Goal: Information Seeking & Learning: Learn about a topic

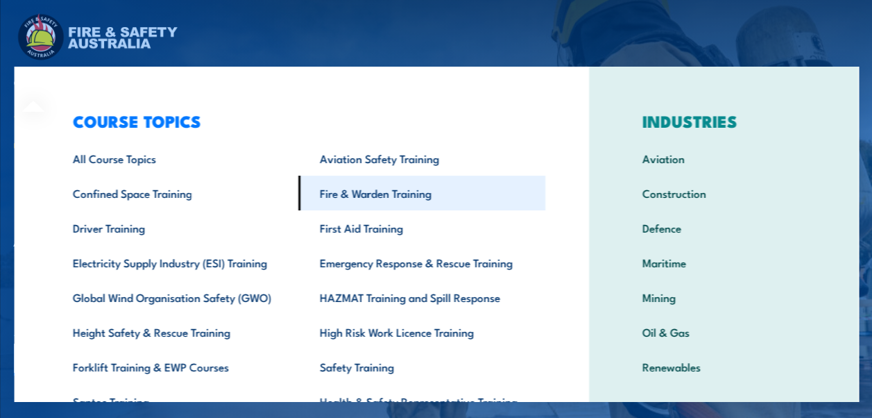
click at [393, 191] on link "Fire & Warden Training" at bounding box center [421, 193] width 247 height 35
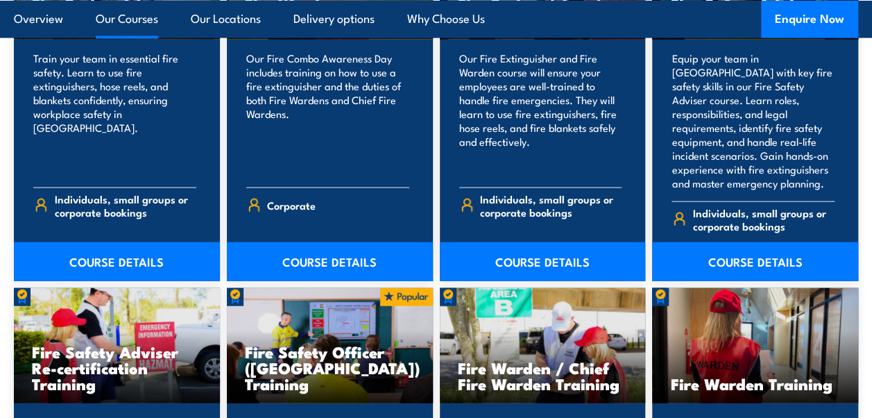
scroll to position [1596, 0]
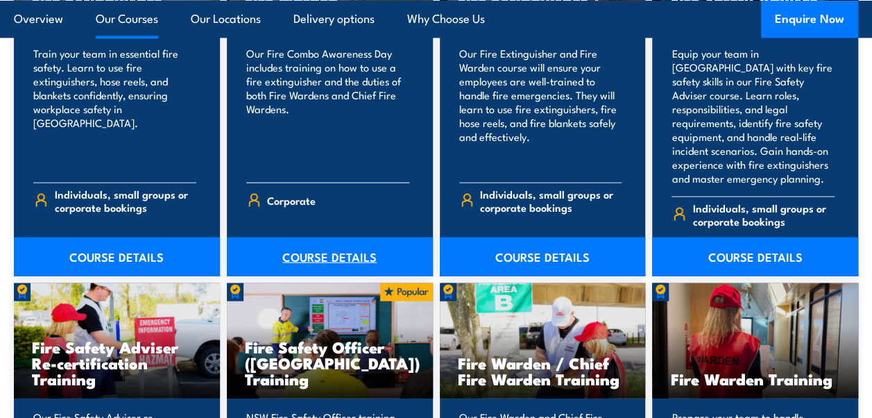
click at [342, 244] on link "COURSE DETAILS" at bounding box center [330, 256] width 206 height 39
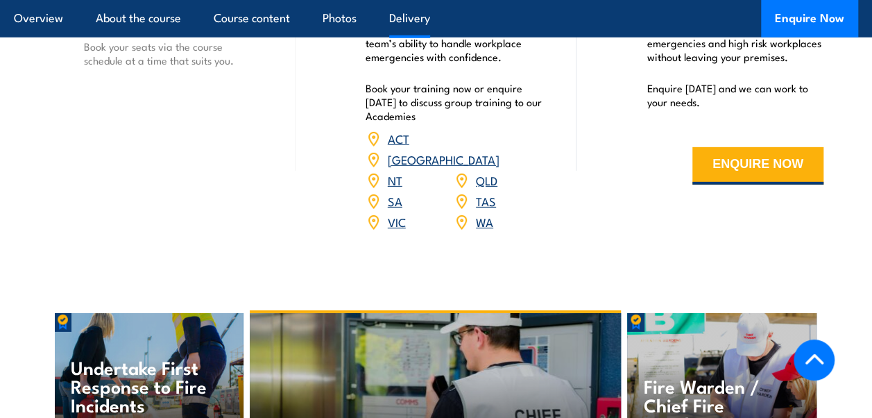
scroll to position [2082, 0]
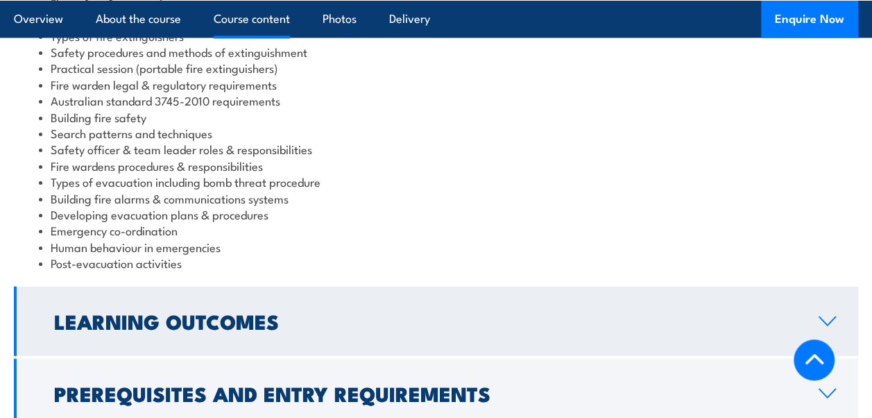
click at [321, 312] on h2 "Learning Outcomes" at bounding box center [425, 321] width 742 height 18
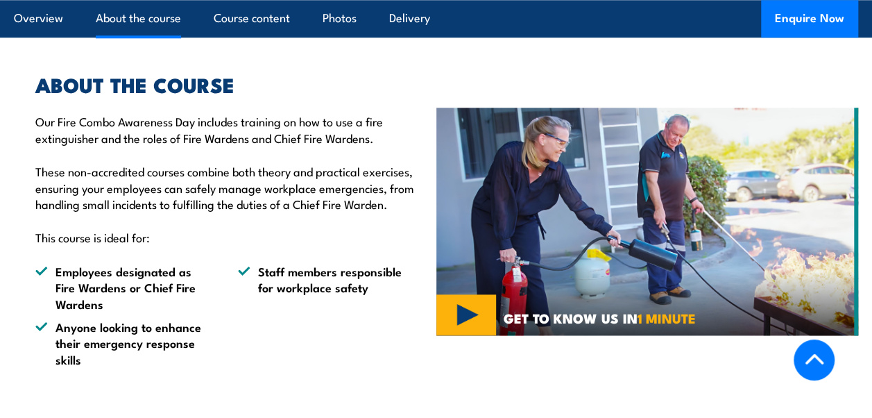
scroll to position [722, 0]
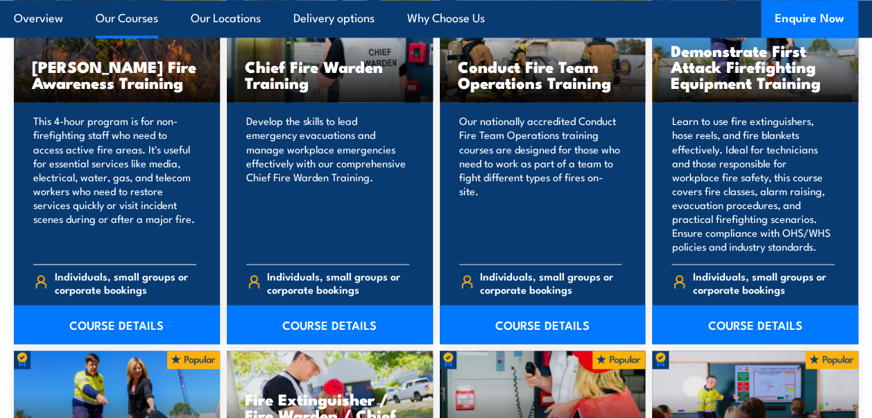
scroll to position [1180, 0]
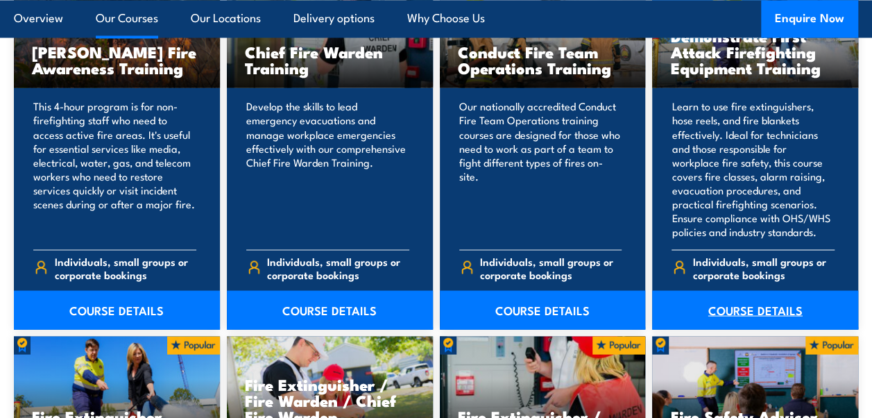
click at [772, 318] on link "COURSE DETAILS" at bounding box center [755, 309] width 206 height 39
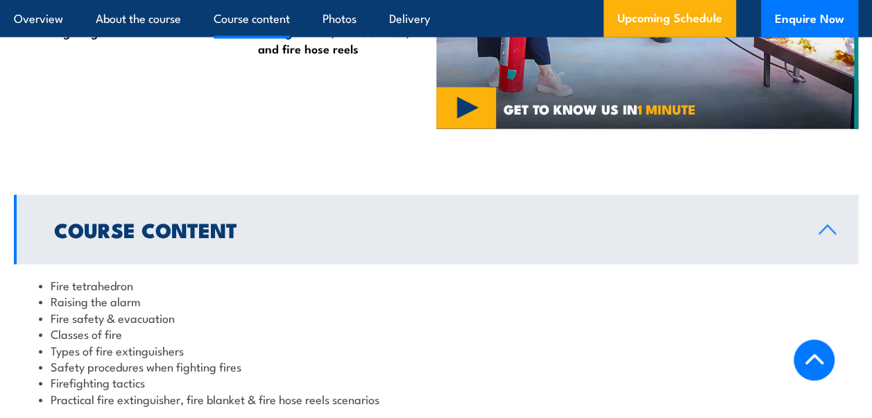
scroll to position [1665, 0]
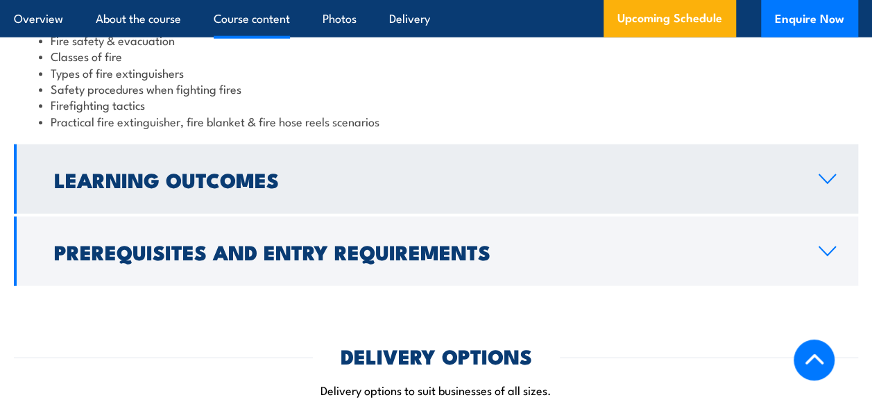
click at [189, 170] on link "Learning Outcomes" at bounding box center [436, 178] width 844 height 69
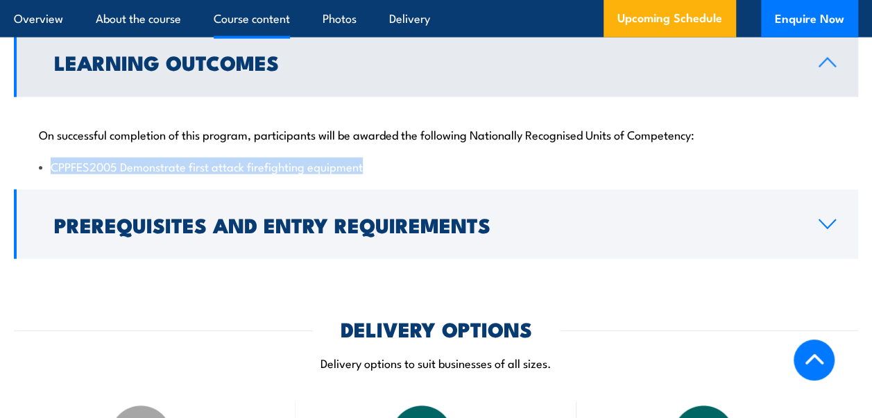
drag, startPoint x: 52, startPoint y: 139, endPoint x: 364, endPoint y: 144, distance: 311.6
click at [364, 158] on li "CPPFES2005 Demonstrate first attack firefighting equipment" at bounding box center [436, 166] width 794 height 16
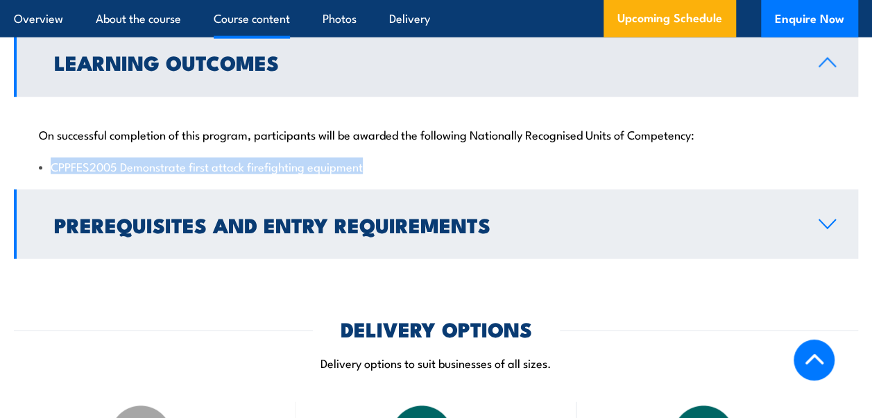
copy li "CPPFES2005 Demonstrate first attack firefighting equipment"
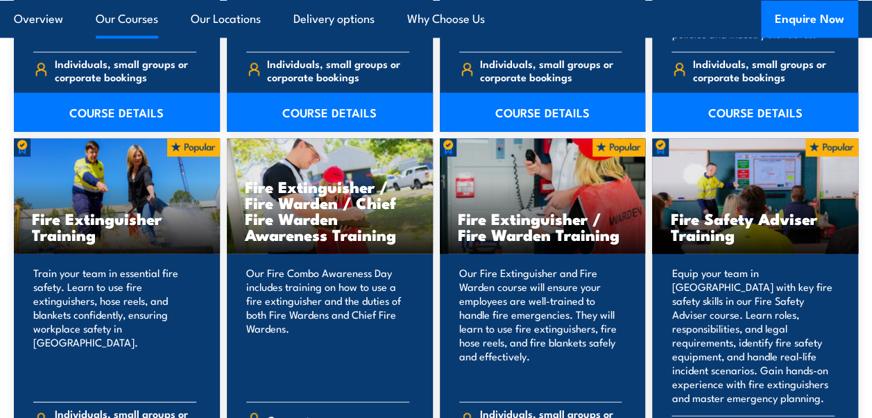
scroll to position [1457, 0]
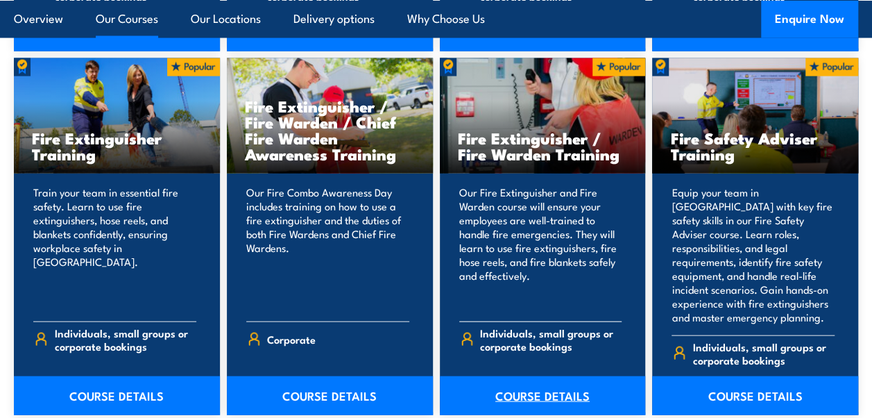
click at [509, 376] on link "COURSE DETAILS" at bounding box center [543, 395] width 206 height 39
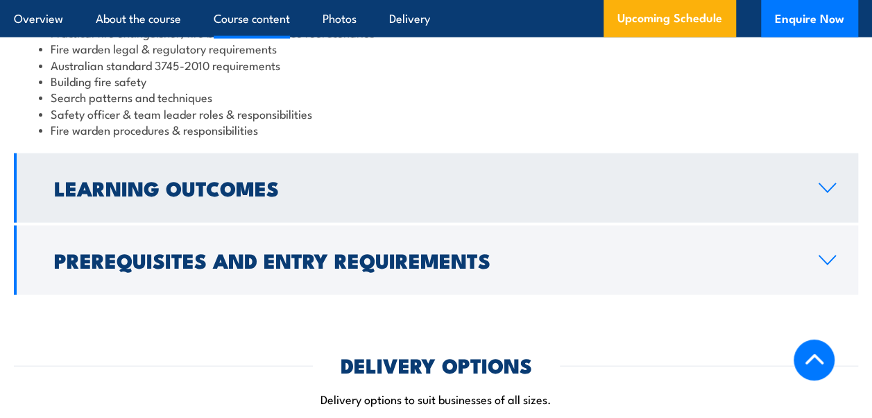
click at [162, 193] on link "Learning Outcomes" at bounding box center [436, 187] width 844 height 69
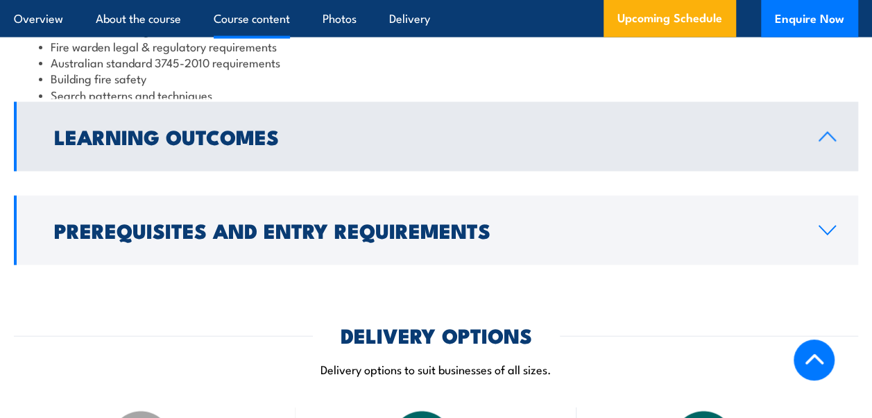
scroll to position [1284, 0]
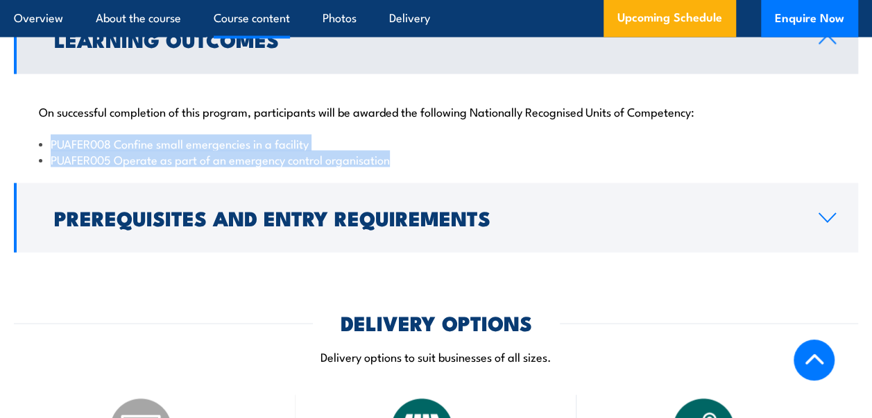
drag, startPoint x: 398, startPoint y: 146, endPoint x: 46, endPoint y: 124, distance: 353.2
click at [46, 135] on ul "PUAFER008 Confine small emergencies in a facility PUAFER005 Operate as part of …" at bounding box center [436, 151] width 794 height 33
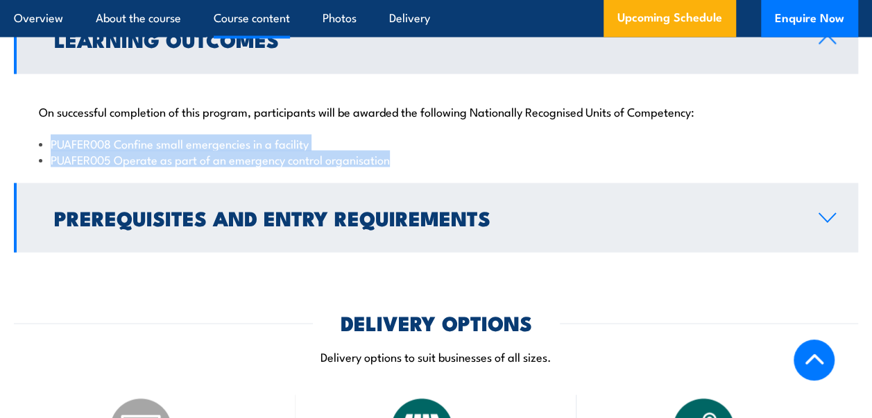
copy ul "PUAFER008 Confine small emergencies in a facility PUAFER005 Operate as part of …"
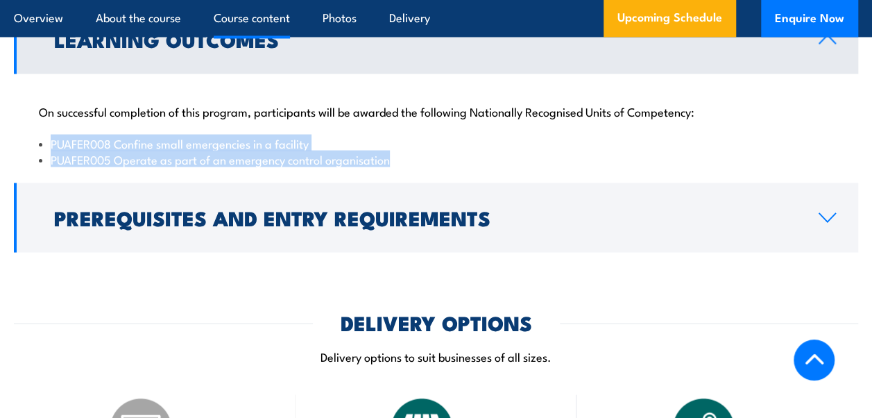
click at [87, 135] on li "PUAFER008 Confine small emergencies in a facility" at bounding box center [436, 143] width 794 height 16
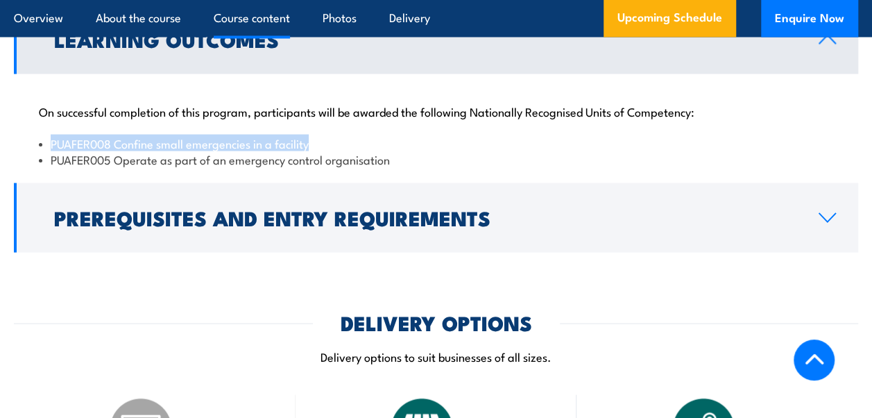
drag, startPoint x: 325, startPoint y: 126, endPoint x: 52, endPoint y: 124, distance: 272.7
click at [52, 135] on li "PUAFER008 Confine small emergencies in a facility" at bounding box center [436, 143] width 794 height 16
copy li "PUAFER008 Confine small emergencies in a facility"
click at [348, 135] on li "PUAFER008 Confine small emergencies in a facility" at bounding box center [436, 143] width 794 height 16
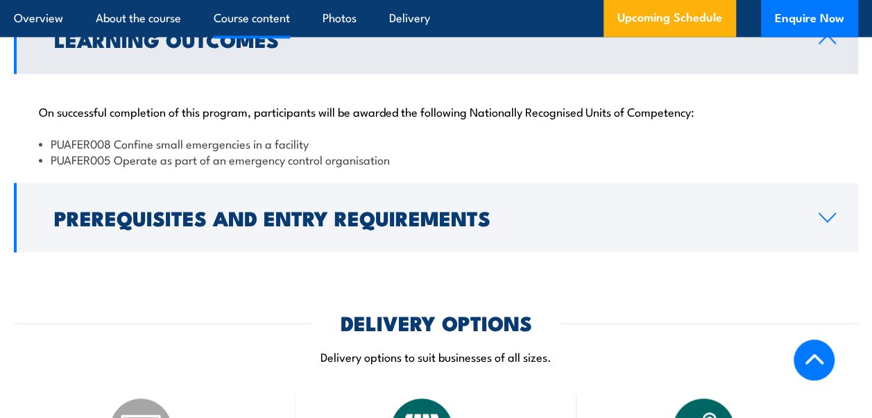
click at [398, 151] on li "PUAFER005 Operate as part of an emergency control organisation" at bounding box center [436, 159] width 794 height 16
click at [394, 151] on li "PUAFER005 Operate as part of an emergency control organisation" at bounding box center [436, 159] width 794 height 16
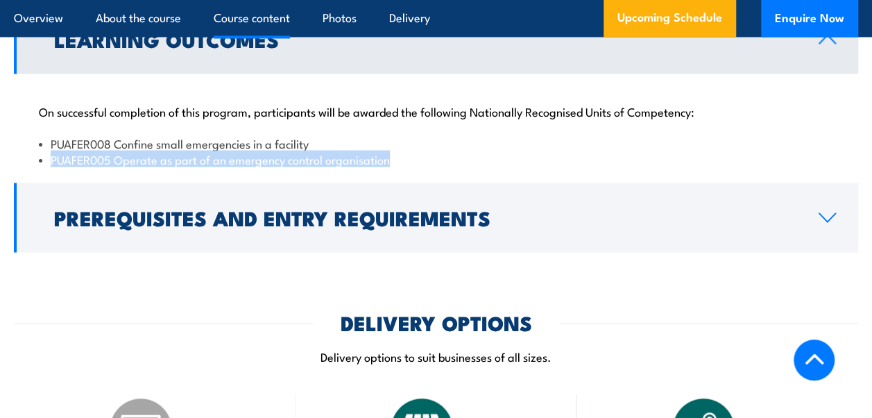
drag, startPoint x: 391, startPoint y: 144, endPoint x: 48, endPoint y: 147, distance: 343.5
click at [48, 151] on li "PUAFER005 Operate as part of an emergency control organisation" at bounding box center [436, 159] width 794 height 16
copy li "PUAFER005 Operate as part of an emergency control organisation"
